Goal: Task Accomplishment & Management: Manage account settings

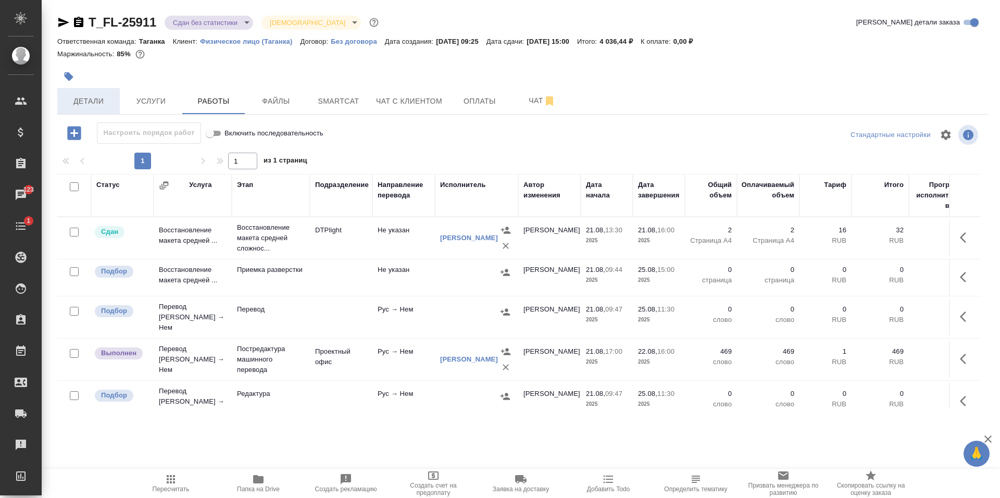
click at [95, 99] on span "Детали" at bounding box center [89, 101] width 50 height 13
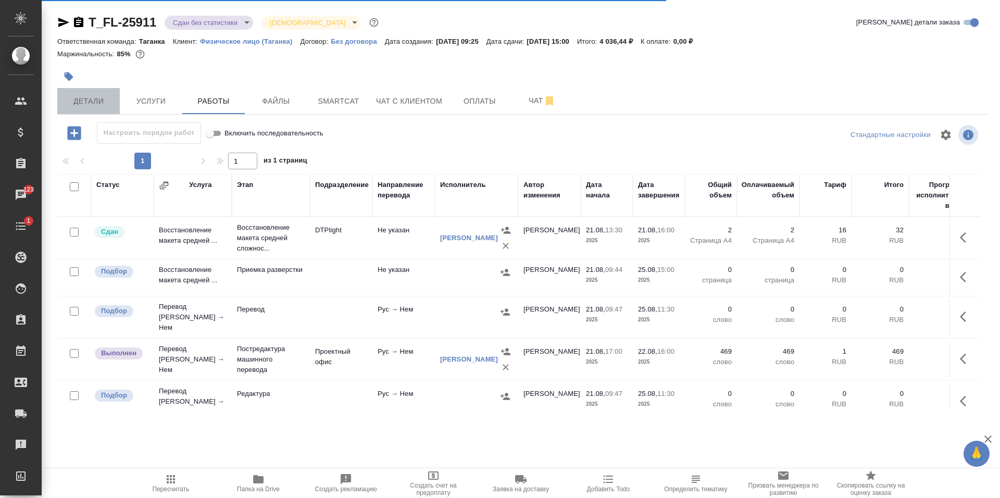
click at [93, 101] on span "Детали" at bounding box center [89, 101] width 50 height 13
click at [96, 103] on span "Детали" at bounding box center [89, 101] width 50 height 13
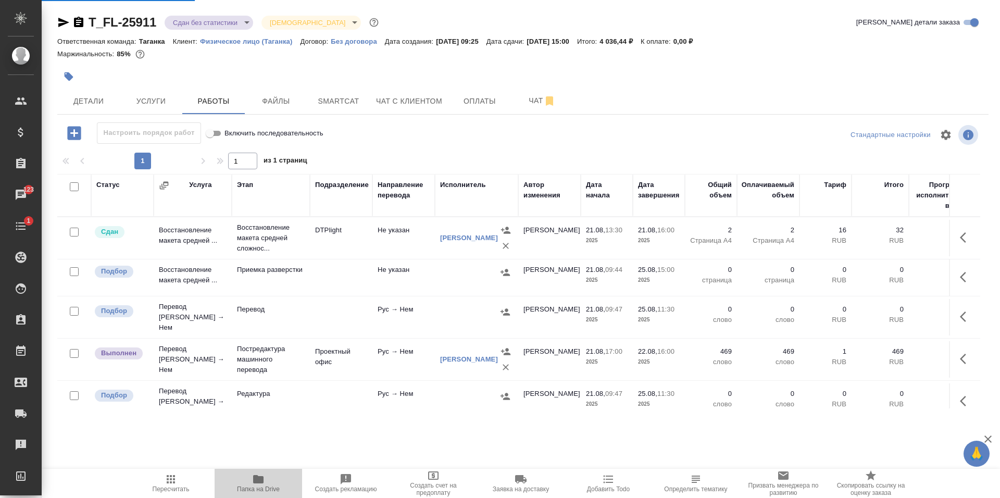
click at [252, 479] on span "Папка на Drive" at bounding box center [258, 483] width 75 height 20
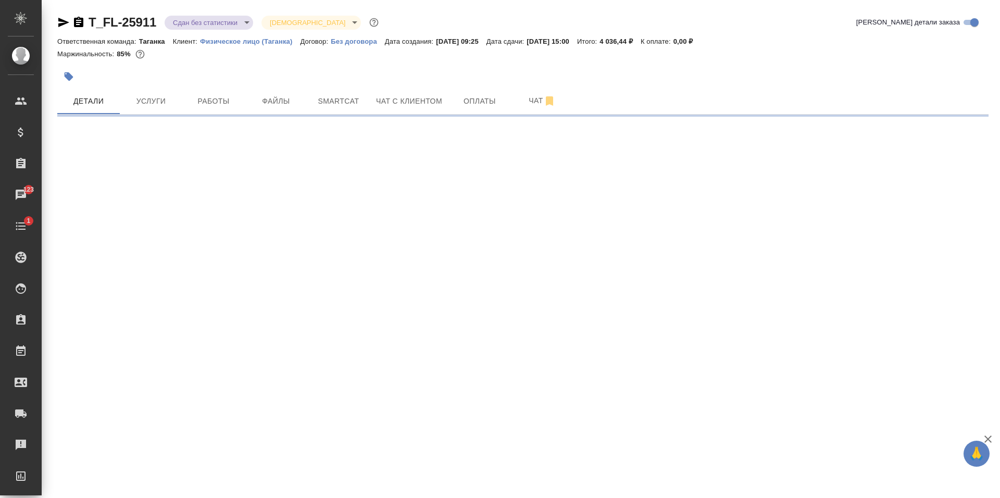
select select "RU"
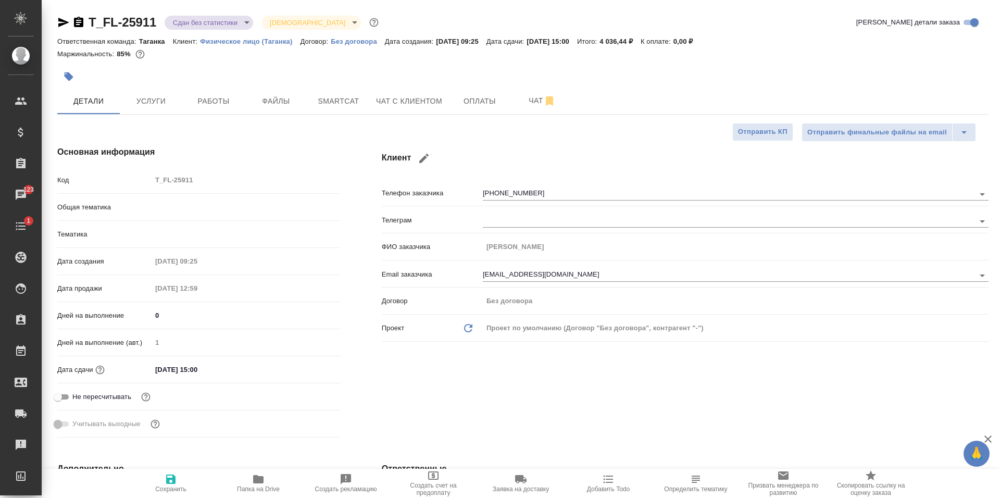
type textarea "x"
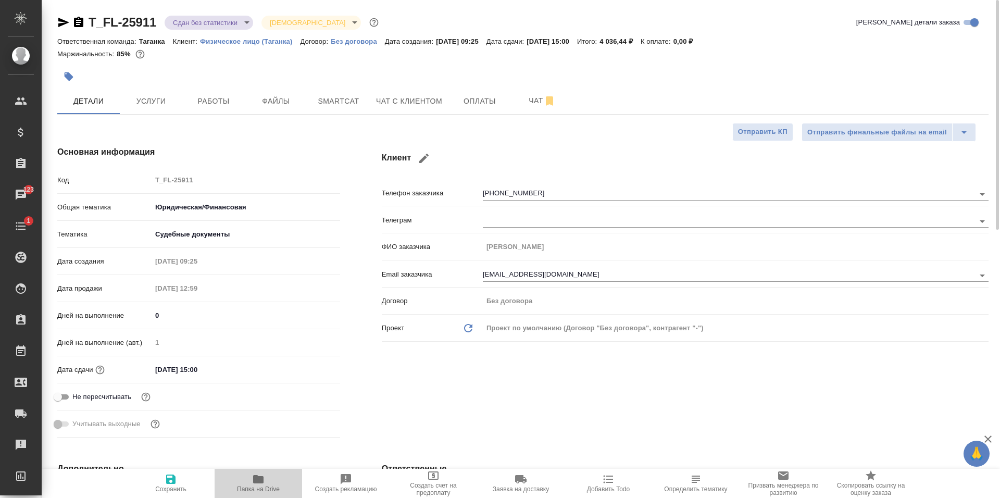
click at [252, 482] on icon "button" at bounding box center [258, 479] width 12 height 12
type textarea "x"
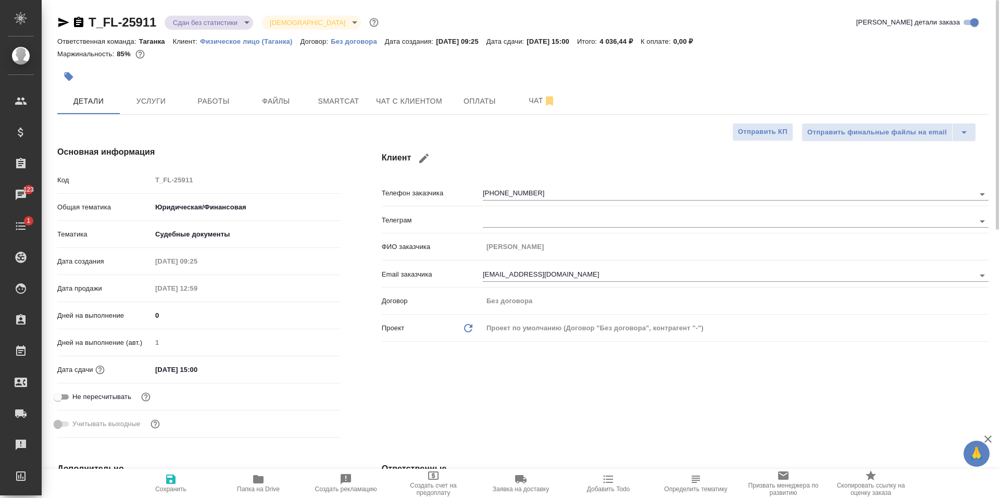
type textarea "x"
click at [159, 107] on span "Услуги" at bounding box center [151, 101] width 50 height 13
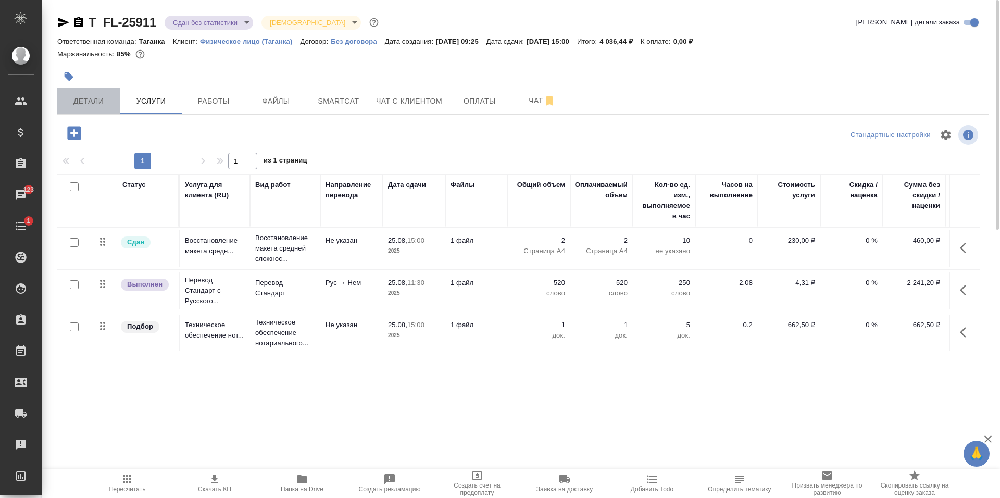
click at [98, 105] on span "Детали" at bounding box center [89, 101] width 50 height 13
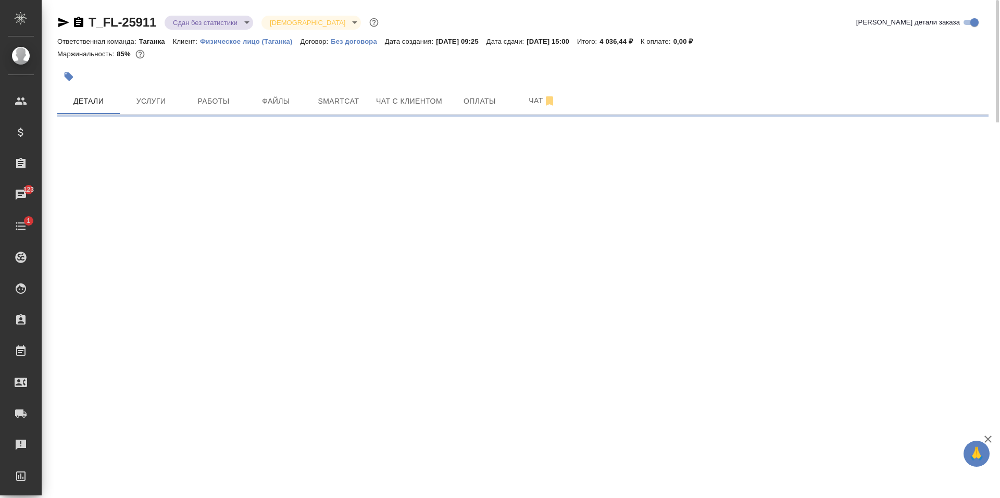
select select "RU"
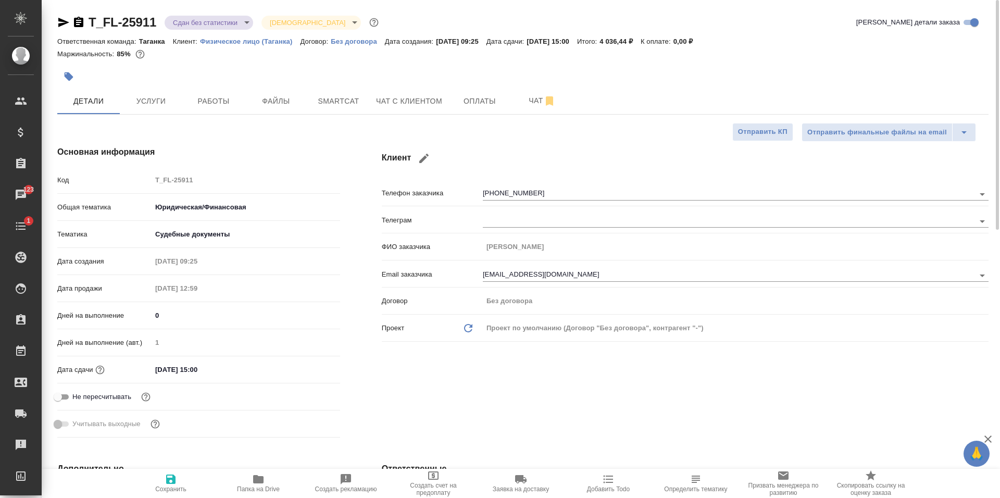
type textarea "x"
click at [150, 105] on span "Услуги" at bounding box center [151, 101] width 50 height 13
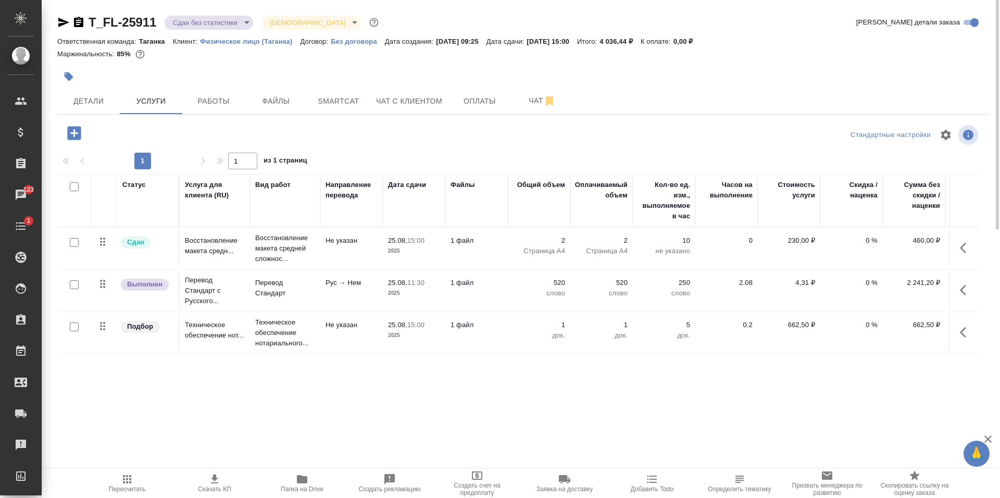
scroll to position [52, 0]
